Goal: Transaction & Acquisition: Purchase product/service

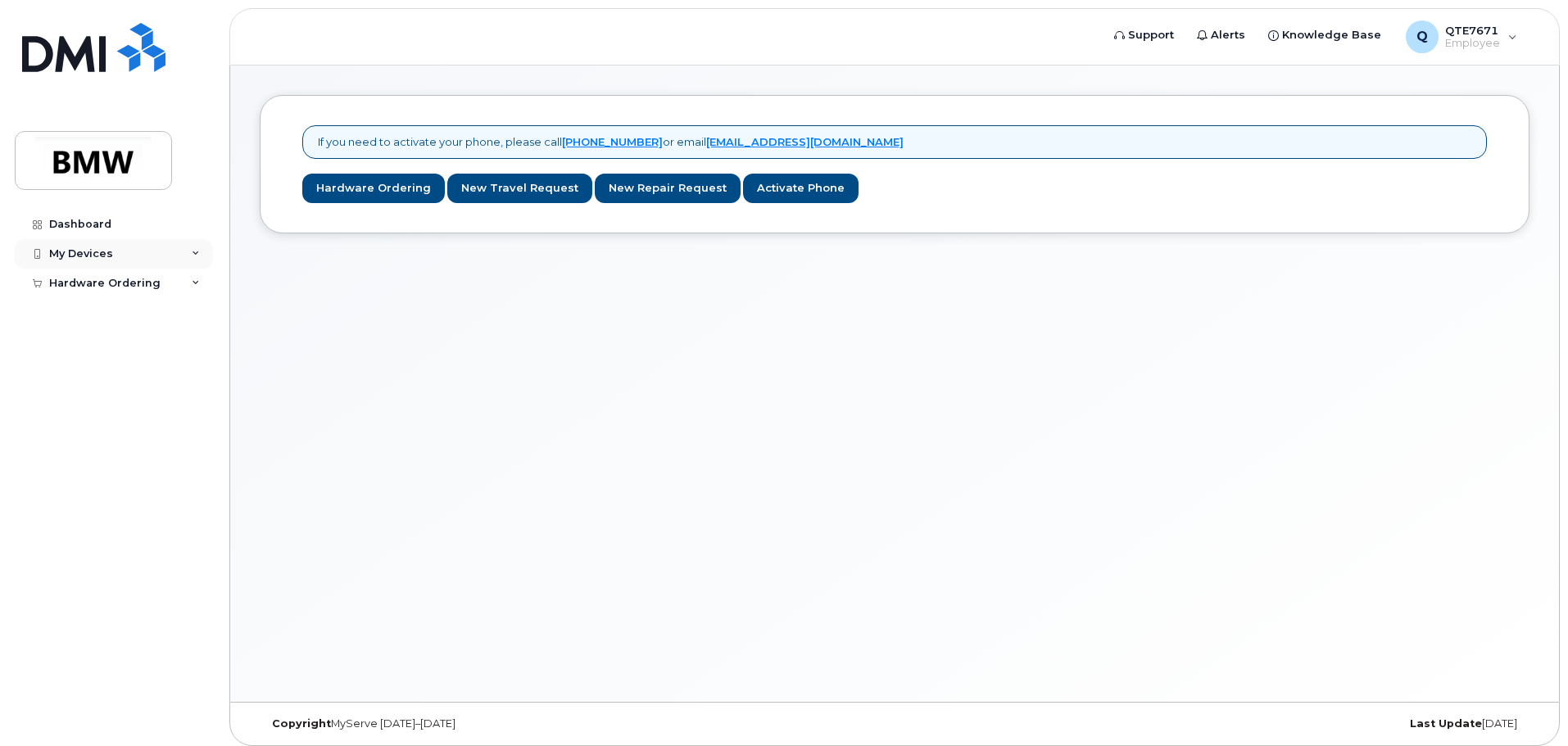
click at [84, 257] on div "My Devices" at bounding box center [81, 253] width 64 height 13
click at [79, 316] on div "Hardware Ordering" at bounding box center [105, 314] width 111 height 13
click at [80, 342] on div "New Order" at bounding box center [87, 344] width 62 height 14
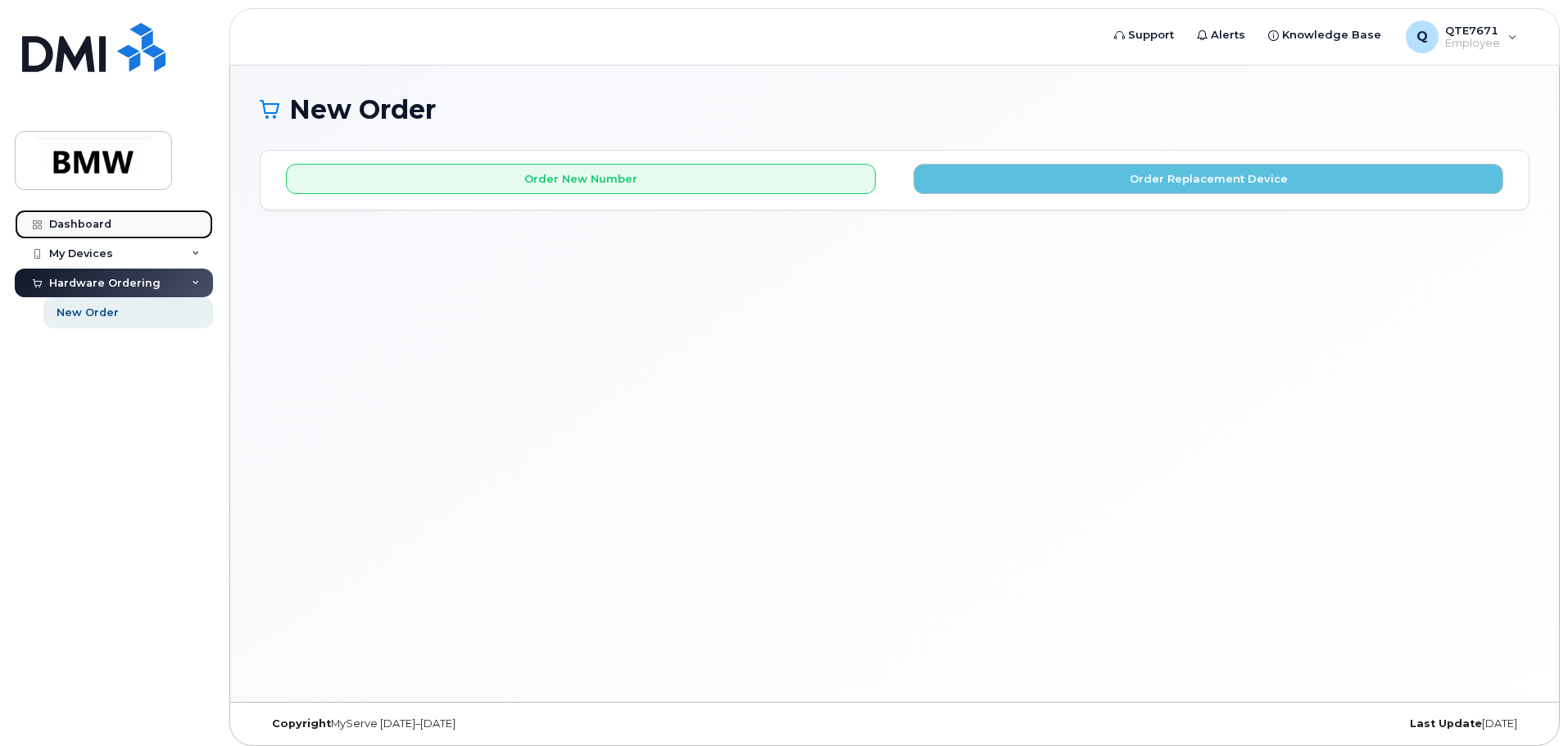
click at [85, 220] on div "Dashboard" at bounding box center [80, 224] width 62 height 13
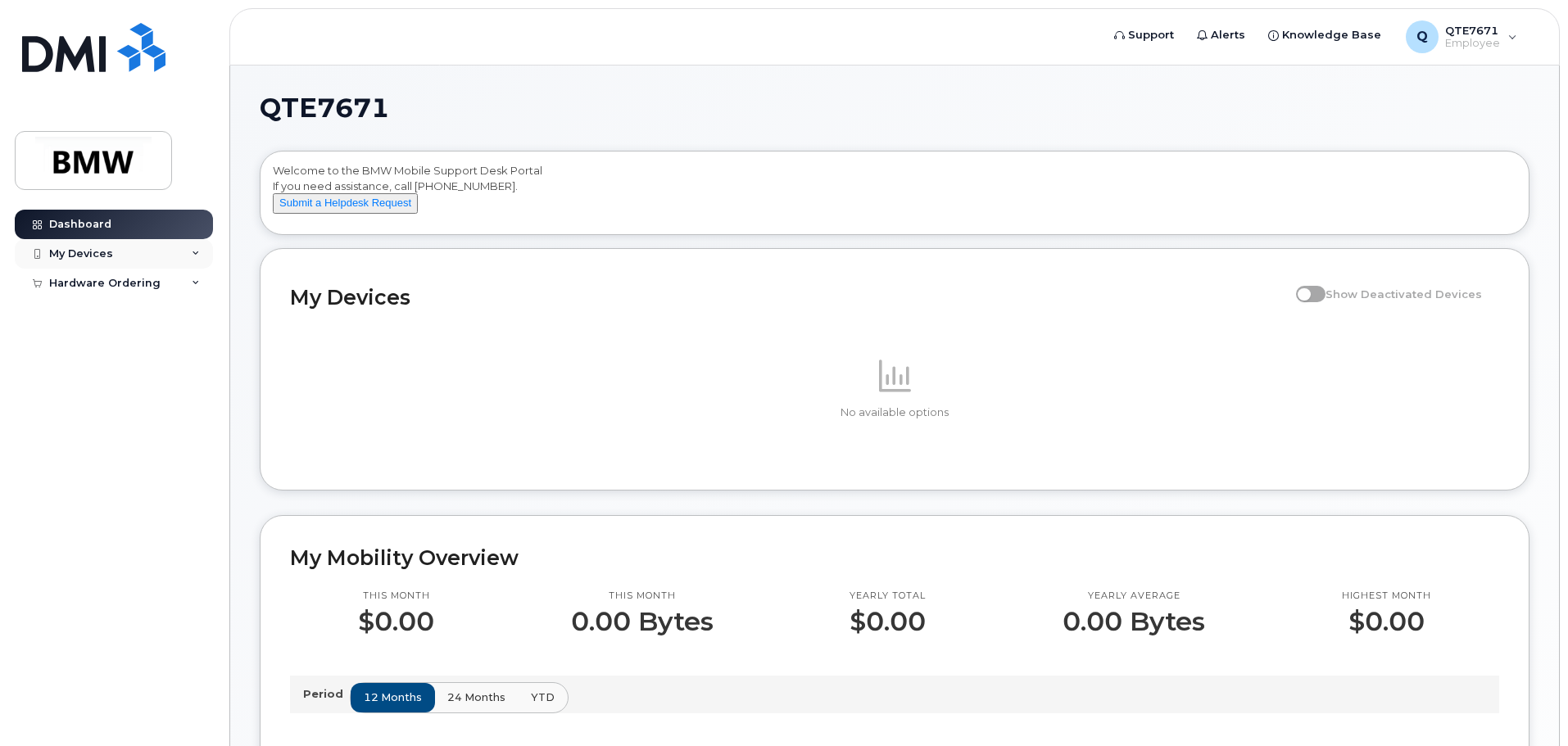
click at [98, 259] on div "My Devices" at bounding box center [81, 253] width 64 height 13
click at [88, 312] on div "Hardware Ordering" at bounding box center [105, 314] width 111 height 13
